Goal: Task Accomplishment & Management: Manage account settings

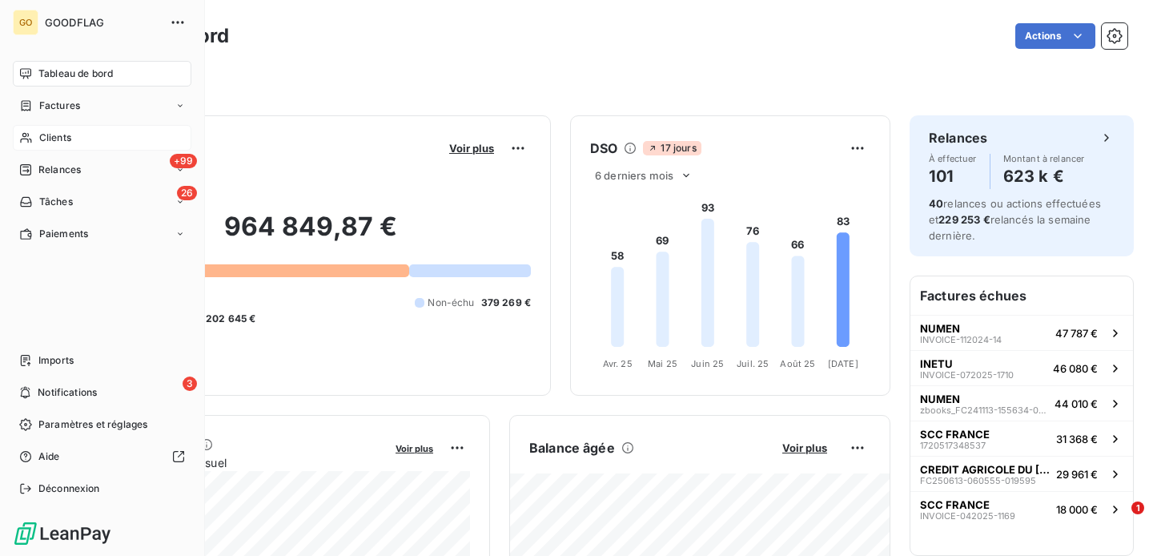
click at [42, 133] on span "Clients" at bounding box center [55, 137] width 32 height 14
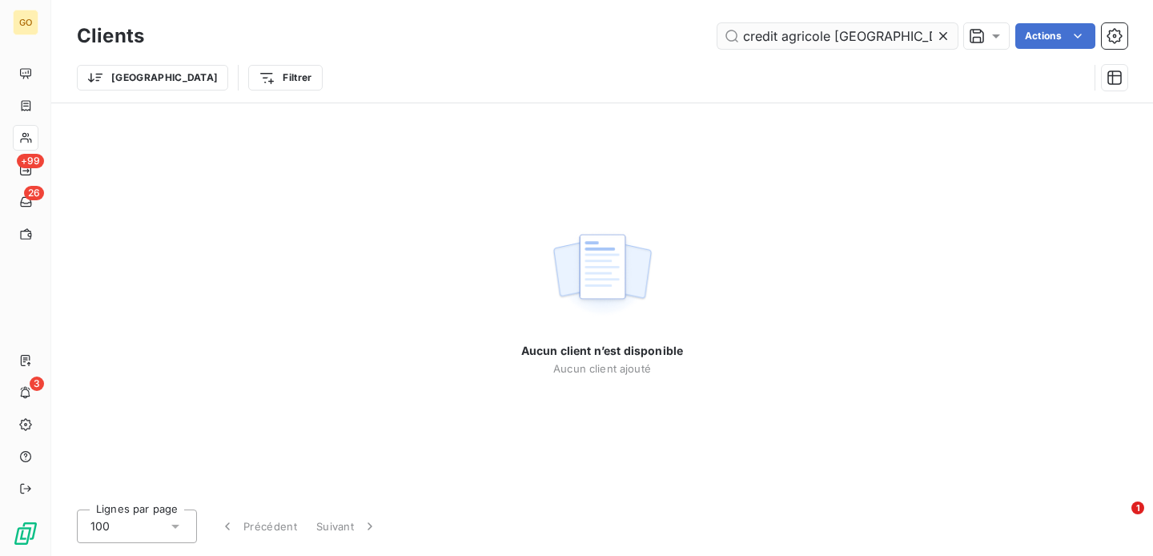
click at [885, 39] on input "credit agricole [GEOGRAPHIC_DATA]" at bounding box center [837, 36] width 240 height 26
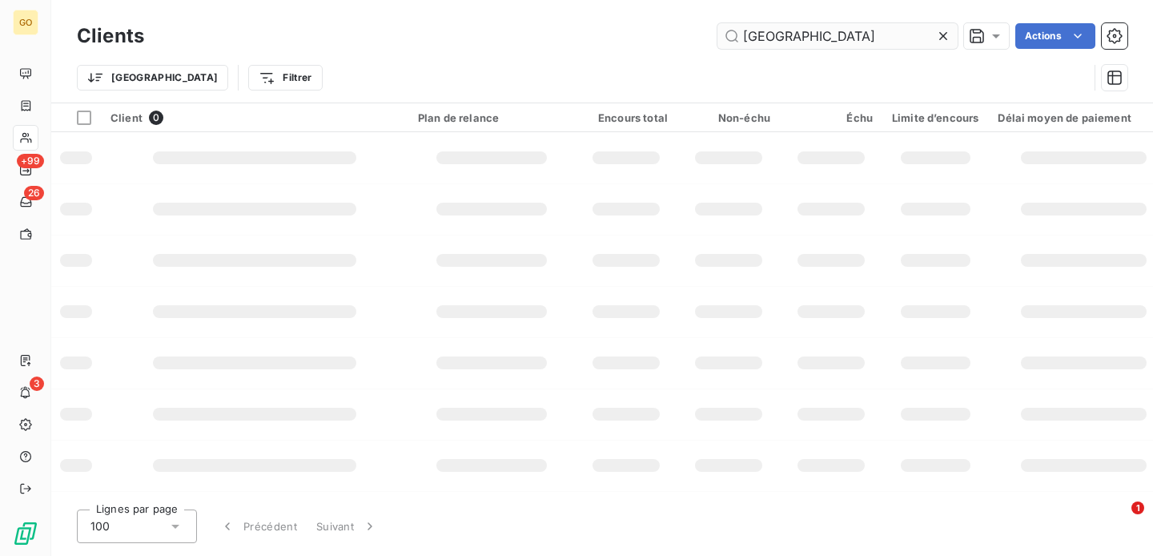
type input "[GEOGRAPHIC_DATA]"
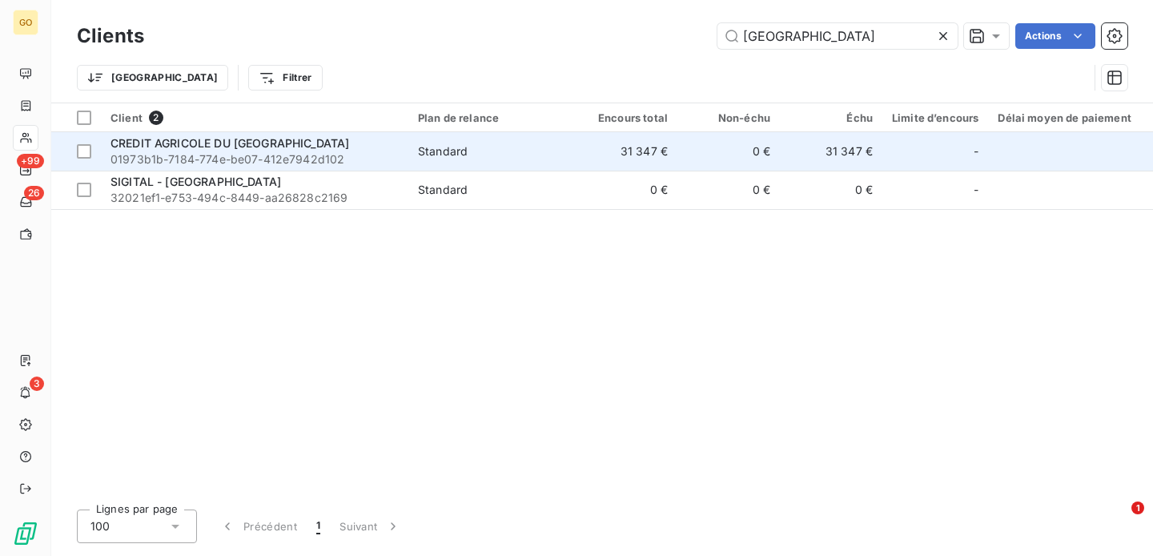
click at [380, 150] on div "CREDIT AGRICOLE DU [GEOGRAPHIC_DATA]" at bounding box center [254, 143] width 288 height 16
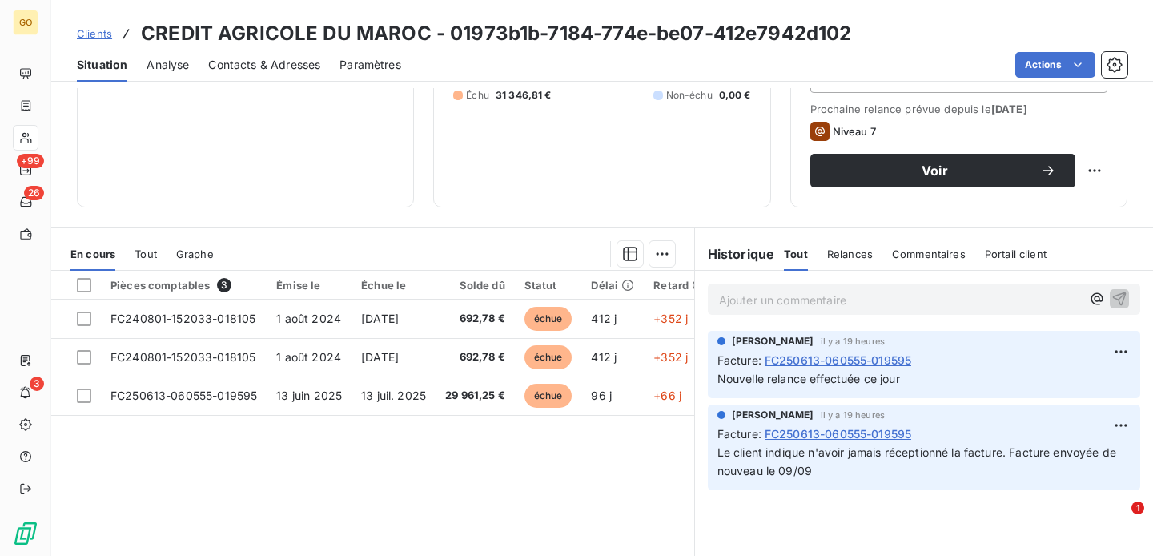
scroll to position [220, 0]
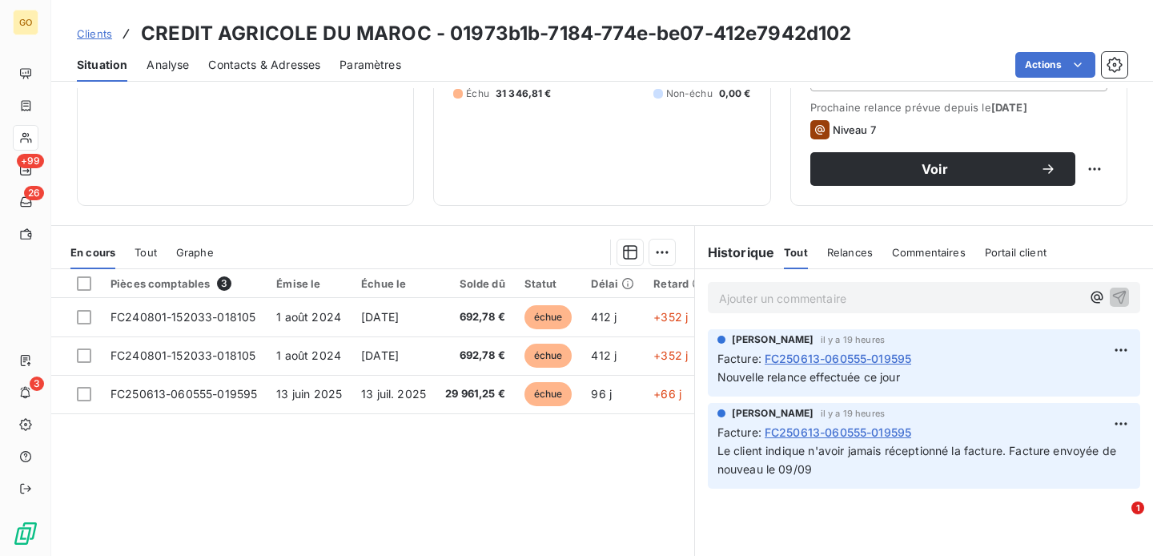
click at [878, 293] on p "Ajouter un commentaire ﻿" at bounding box center [900, 298] width 362 height 20
